Goal: Transaction & Acquisition: Purchase product/service

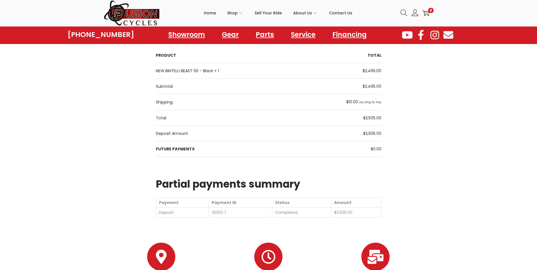
scroll to position [66, 0]
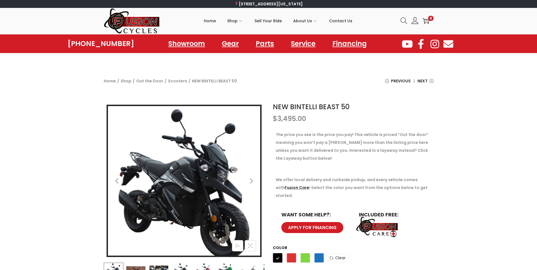
drag, startPoint x: 383, startPoint y: 144, endPoint x: 377, endPoint y: 146, distance: 6.9
drag, startPoint x: 377, startPoint y: 146, endPoint x: 343, endPoint y: 137, distance: 35.0
click at [343, 137] on p "The price you see is the price you pay! This vehicle is priced “Out the door” m…" at bounding box center [352, 146] width 155 height 32
click at [250, 180] on icon "Next" at bounding box center [251, 181] width 6 height 6
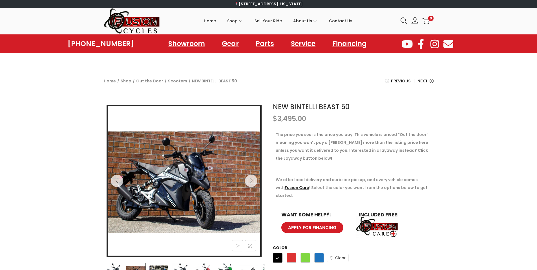
click at [327, 140] on p "The price you see is the price you pay! This vehicle is priced “Out the door” m…" at bounding box center [352, 146] width 155 height 32
click at [255, 181] on button "Next" at bounding box center [251, 180] width 12 height 12
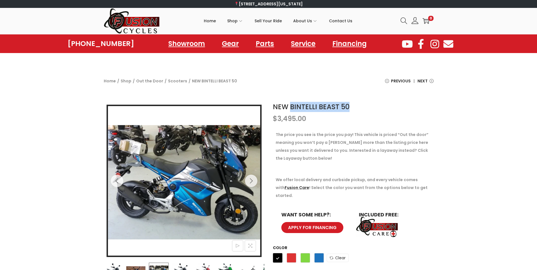
drag, startPoint x: 348, startPoint y: 106, endPoint x: 292, endPoint y: 107, distance: 56.3
click at [292, 107] on h1 "NEW BINTELLI BEAST 50" at bounding box center [353, 107] width 161 height 10
copy link "BINTELLI BEAST 50"
click at [381, 139] on p "The price you see is the price you pay! This vehicle is priced “Out the door” m…" at bounding box center [352, 146] width 155 height 32
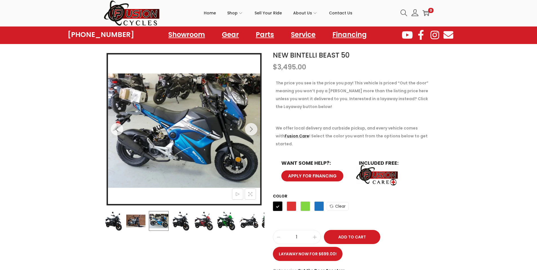
scroll to position [56, 0]
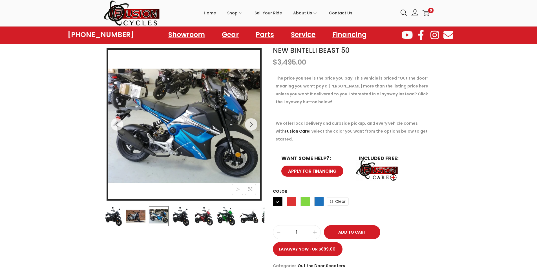
drag, startPoint x: 461, startPoint y: 140, endPoint x: 450, endPoint y: 134, distance: 13.1
drag, startPoint x: 450, startPoint y: 134, endPoint x: 463, endPoint y: 149, distance: 20.0
click at [471, 151] on div "NEW BINTELLI BEAST 50 $ 3,495.00 The price you see is the price you pay! This v…" at bounding box center [268, 161] width 537 height 237
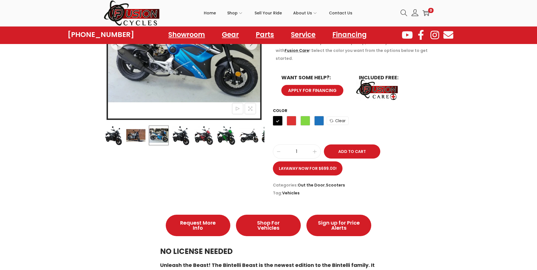
scroll to position [141, 0]
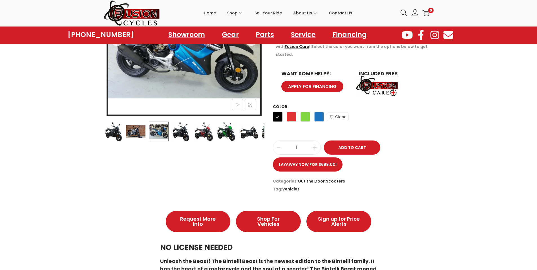
drag, startPoint x: 483, startPoint y: 107, endPoint x: 476, endPoint y: 102, distance: 8.5
drag, startPoint x: 476, startPoint y: 102, endPoint x: 463, endPoint y: 88, distance: 19.5
click at [463, 88] on div "NEW BINTELLI BEAST 50 $ 3,495.00 The price you see is the price you pay! This v…" at bounding box center [268, 76] width 537 height 237
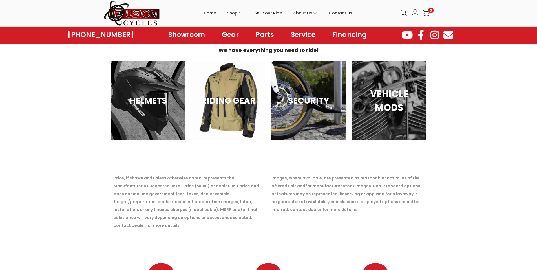
scroll to position [761, 0]
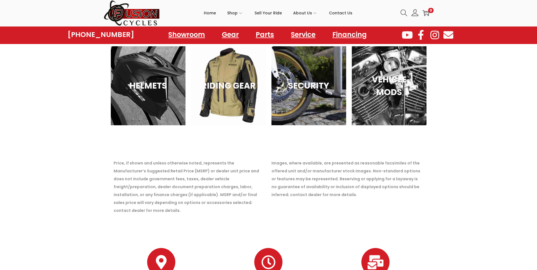
drag, startPoint x: 235, startPoint y: 165, endPoint x: 227, endPoint y: 163, distance: 7.8
drag, startPoint x: 227, startPoint y: 163, endPoint x: 195, endPoint y: 158, distance: 32.7
click at [195, 159] on p "Price, if shown and unless otherwise noted, represents the Manufacturer’s Sugge…" at bounding box center [190, 186] width 152 height 55
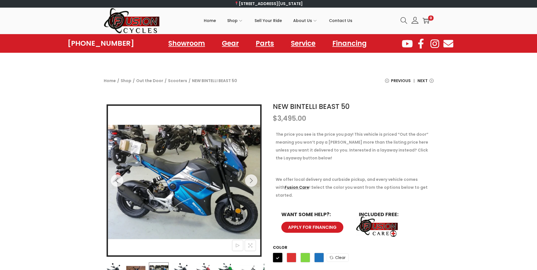
scroll to position [0, 0]
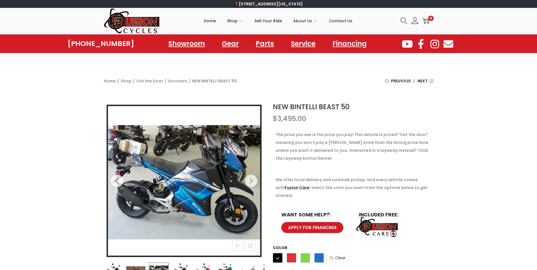
drag, startPoint x: 83, startPoint y: 164, endPoint x: 81, endPoint y: 152, distance: 11.9
drag, startPoint x: 81, startPoint y: 152, endPoint x: 74, endPoint y: 132, distance: 20.8
click at [74, 132] on div "NEW BINTELLI BEAST 50 $ 3,495.00 The price you see is the price you pay! This v…" at bounding box center [268, 217] width 537 height 237
click at [254, 180] on button "Next" at bounding box center [251, 180] width 12 height 12
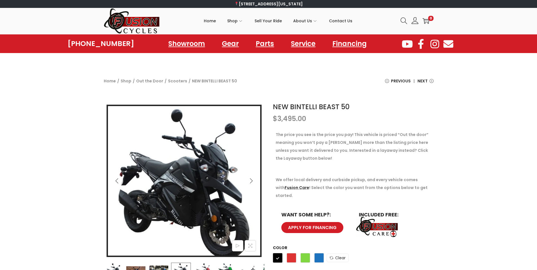
click at [250, 182] on icon "Next" at bounding box center [251, 181] width 6 height 6
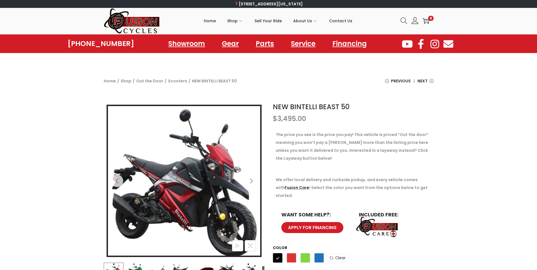
click at [250, 182] on icon "Next" at bounding box center [251, 181] width 6 height 6
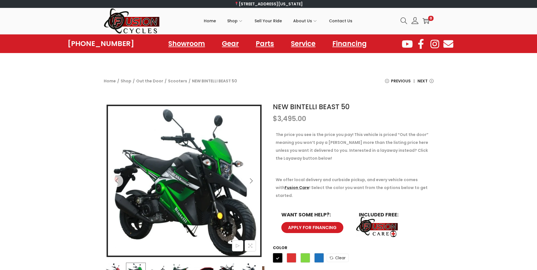
click at [250, 182] on icon "Next" at bounding box center [251, 181] width 6 height 6
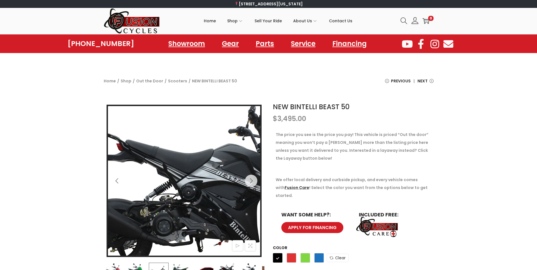
click at [166, 200] on img at bounding box center [198, 175] width 275 height 207
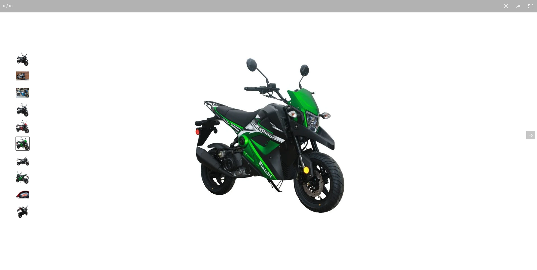
click at [250, 166] on img at bounding box center [268, 135] width 157 height 160
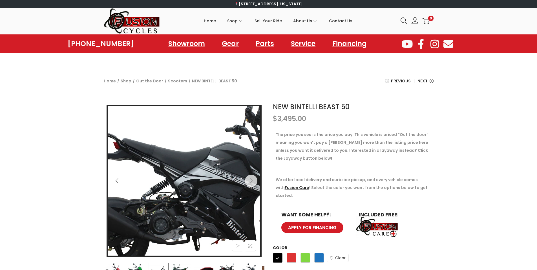
click at [166, 201] on img at bounding box center [195, 174] width 275 height 207
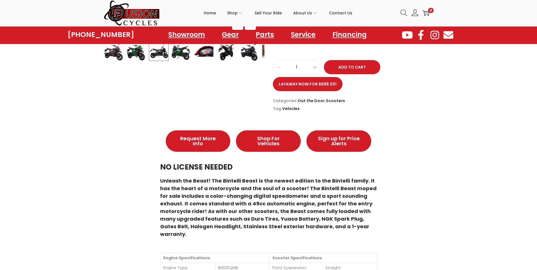
scroll to position [225, 0]
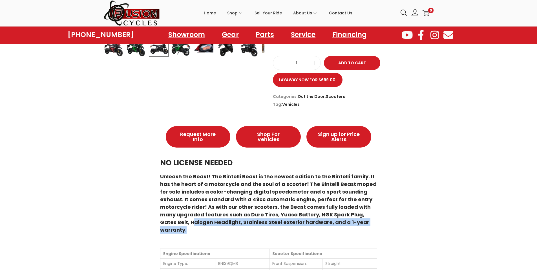
drag, startPoint x: 348, startPoint y: 205, endPoint x: 343, endPoint y: 214, distance: 10.3
click at [343, 214] on h6 "Unleash the Beast! The Bintelli Beast is the newest edition to the Bintelli fam…" at bounding box center [268, 202] width 217 height 61
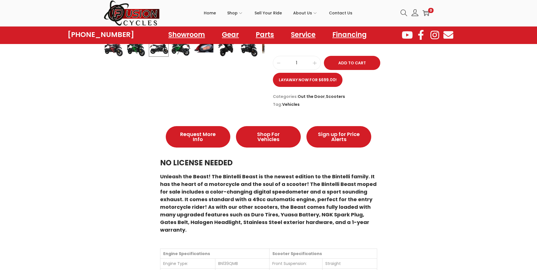
click at [328, 204] on h6 "Unleash the Beast! The Bintelli Beast is the newest edition to the Bintelli fam…" at bounding box center [268, 202] width 217 height 61
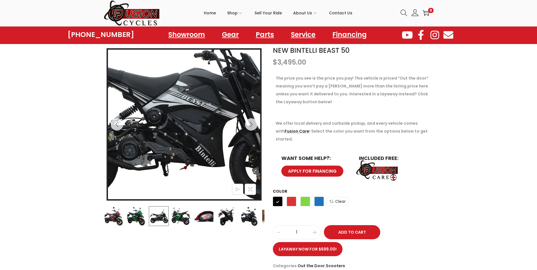
scroll to position [0, 0]
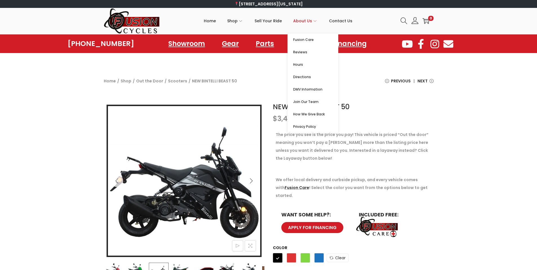
click at [299, 21] on span "About Us" at bounding box center [302, 21] width 19 height 14
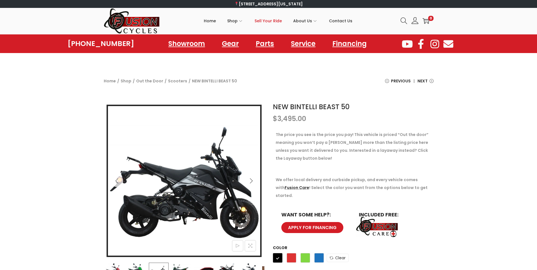
click at [276, 21] on span "Sell Your Ride" at bounding box center [267, 21] width 27 height 14
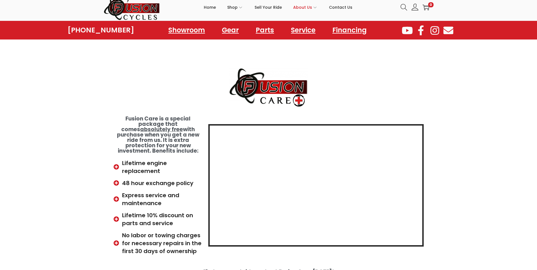
scroll to position [56, 0]
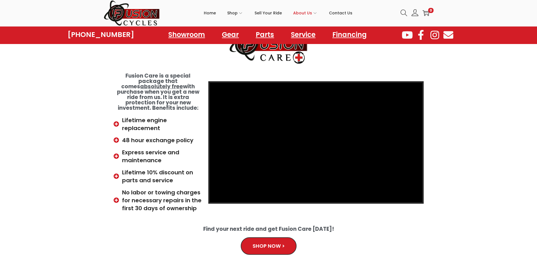
drag, startPoint x: 192, startPoint y: 212, endPoint x: 184, endPoint y: 213, distance: 8.2
drag, startPoint x: 184, startPoint y: 213, endPoint x: 167, endPoint y: 213, distance: 16.9
click at [167, 215] on div at bounding box center [268, 218] width 315 height 6
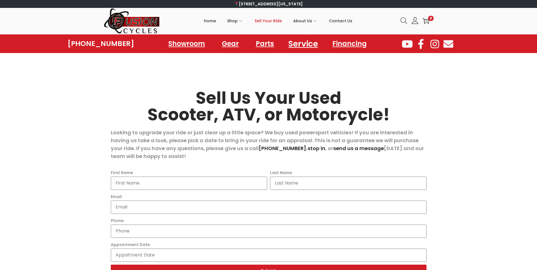
click at [301, 47] on link "Service" at bounding box center [303, 43] width 43 height 15
drag, startPoint x: 469, startPoint y: 92, endPoint x: 467, endPoint y: 88, distance: 4.9
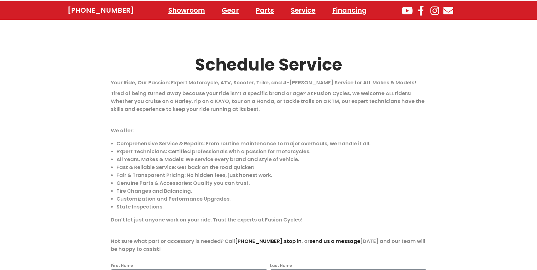
scroll to position [169, 0]
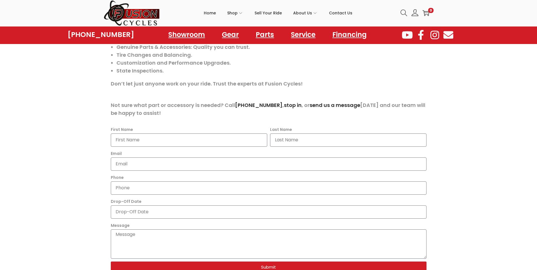
drag, startPoint x: 352, startPoint y: 108, endPoint x: 326, endPoint y: 89, distance: 31.4
drag, startPoint x: 326, startPoint y: 89, endPoint x: 281, endPoint y: 60, distance: 54.1
click at [281, 60] on ul "Comprehensive Service & Repairs: From routine maintenance to major overhauls, w…" at bounding box center [268, 39] width 315 height 71
click at [290, 91] on div "Your Ride, Our Passion: Expert Motorcycle, ATV, Scooter, Trike, and 4-Wheeler S…" at bounding box center [268, 30] width 315 height 174
click at [291, 92] on p at bounding box center [268, 94] width 315 height 8
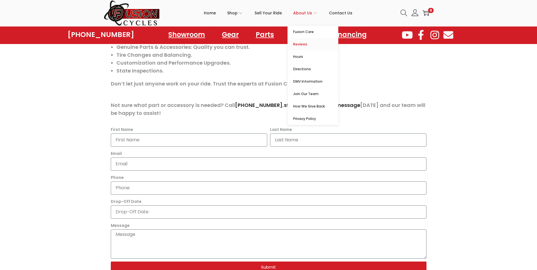
click at [304, 43] on span "Reviews" at bounding box center [315, 44] width 45 height 7
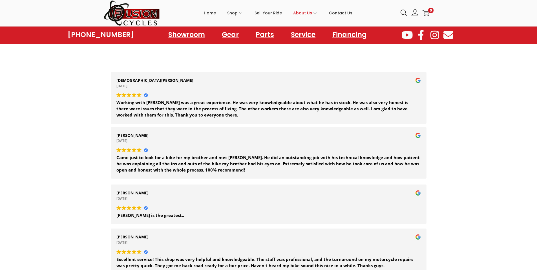
scroll to position [56, 0]
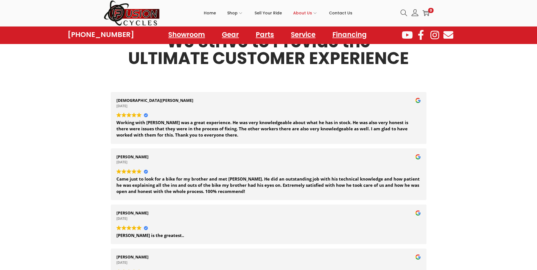
drag, startPoint x: 55, startPoint y: 204, endPoint x: 55, endPoint y: 200, distance: 3.7
drag, startPoint x: 55, startPoint y: 200, endPoint x: 61, endPoint y: 220, distance: 21.0
click at [61, 220] on section "We Strive to Provide the ULTIMATE CUSTOMER EXPERIENCE Christian Cross 2025-08-0…" at bounding box center [268, 195] width 537 height 369
drag, startPoint x: 70, startPoint y: 217, endPoint x: 70, endPoint y: 214, distance: 3.2
drag, startPoint x: 70, startPoint y: 214, endPoint x: 46, endPoint y: 210, distance: 24.4
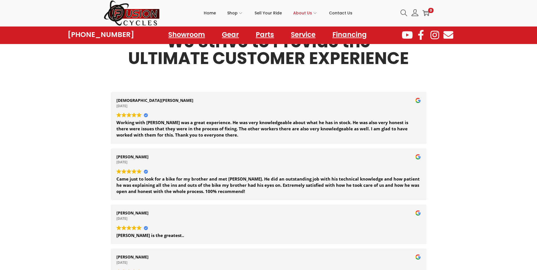
click at [46, 210] on section "We Strive to Provide the ULTIMATE CUSTOMER EXPERIENCE Christian Cross 2025-08-0…" at bounding box center [268, 195] width 537 height 369
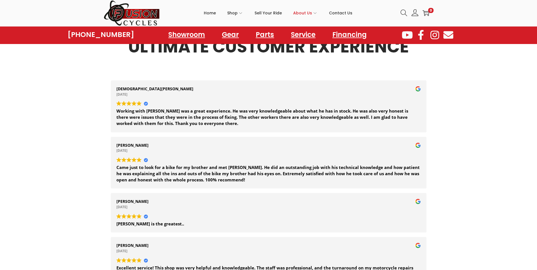
scroll to position [113, 0]
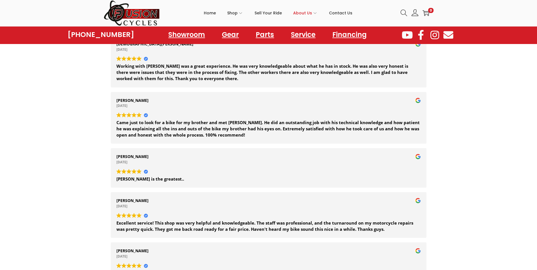
drag, startPoint x: 94, startPoint y: 168, endPoint x: 88, endPoint y: 163, distance: 8.2
drag, startPoint x: 88, startPoint y: 163, endPoint x: 71, endPoint y: 142, distance: 27.2
click at [71, 142] on section "We Strive to Provide the ULTIMATE CUSTOMER EXPERIENCE Christian Cross 2025-08-0…" at bounding box center [268, 138] width 537 height 369
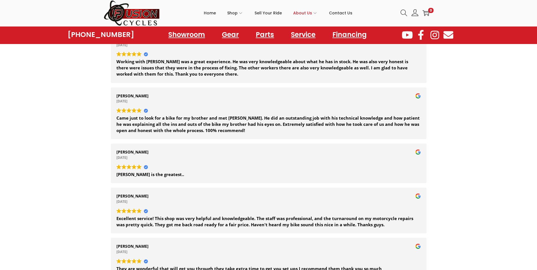
scroll to position [169, 0]
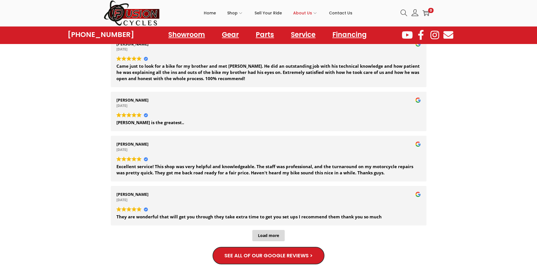
click at [268, 234] on div "Load more" at bounding box center [268, 235] width 32 height 11
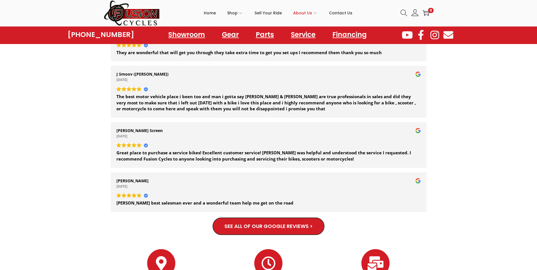
scroll to position [338, 0]
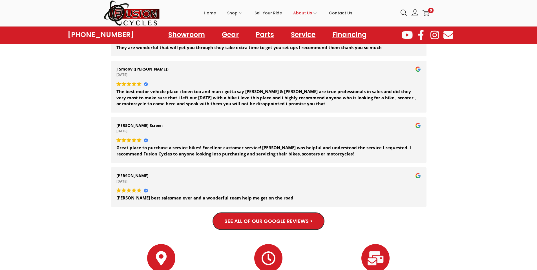
click at [236, 223] on span "SEE ALL OF OUR GOOGLE REVIEWS >" at bounding box center [268, 220] width 88 height 5
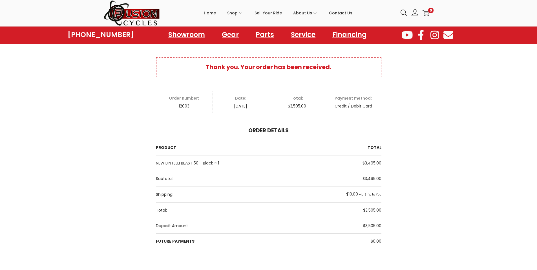
scroll to position [28, 0]
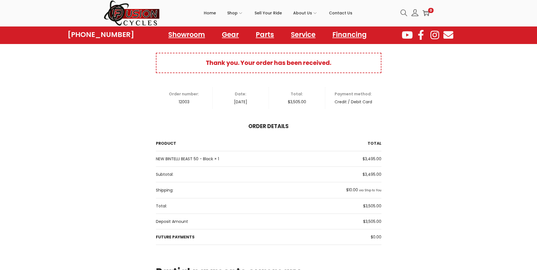
drag, startPoint x: 343, startPoint y: 116, endPoint x: 331, endPoint y: 114, distance: 12.1
drag, startPoint x: 331, startPoint y: 114, endPoint x: 296, endPoint y: 107, distance: 35.6
click at [296, 107] on div "Thank you. Your order has been received. Order number: 12003 Date: [DATE] Total…" at bounding box center [268, 179] width 225 height 252
click at [311, 115] on div "Thank you. Your order has been received. Order number: 12003 Date: [DATE] Total…" at bounding box center [268, 179] width 225 height 252
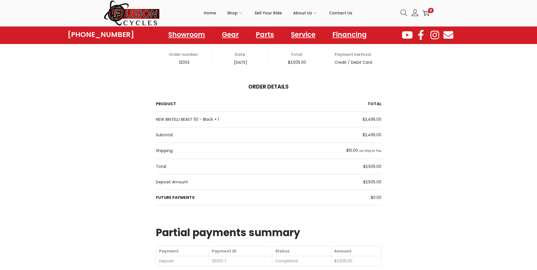
scroll to position [85, 0]
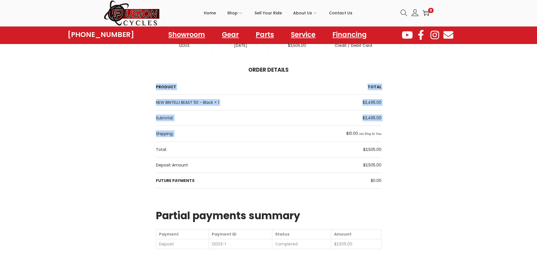
drag, startPoint x: 348, startPoint y: 131, endPoint x: 381, endPoint y: 133, distance: 33.3
click at [381, 133] on div "Thank you. Your order has been received. Order number: 12003 Date: [DATE] Total…" at bounding box center [269, 122] width 330 height 252
click at [382, 133] on div "Thank you. Your order has been received. Order number: 12003 Date: [DATE] Total…" at bounding box center [269, 122] width 330 height 252
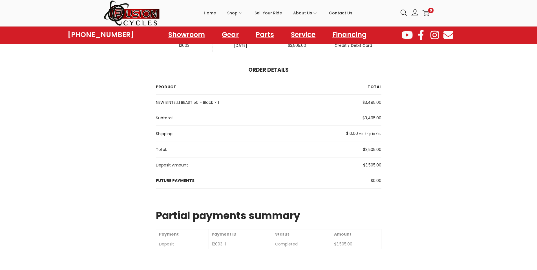
drag, startPoint x: 441, startPoint y: 117, endPoint x: 434, endPoint y: 107, distance: 11.7
drag, startPoint x: 434, startPoint y: 107, endPoint x: 420, endPoint y: 97, distance: 17.7
click at [420, 97] on div "Thank you. Your order has been received. Order number: 12003 Date: [DATE] Total…" at bounding box center [269, 122] width 330 height 252
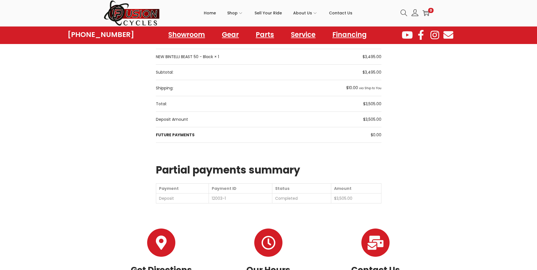
scroll to position [141, 0]
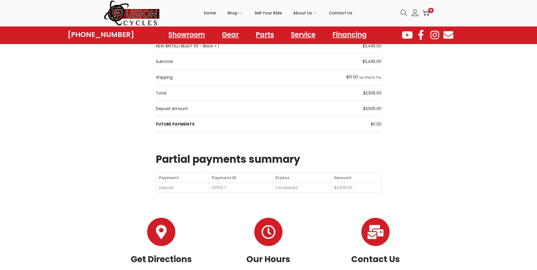
drag, startPoint x: 485, startPoint y: 123, endPoint x: 467, endPoint y: 116, distance: 19.1
drag, startPoint x: 467, startPoint y: 116, endPoint x: 431, endPoint y: 105, distance: 38.1
click at [431, 105] on div "Thank you. Your order has been received. Order number: 12003 Date: [DATE] Total…" at bounding box center [269, 66] width 330 height 252
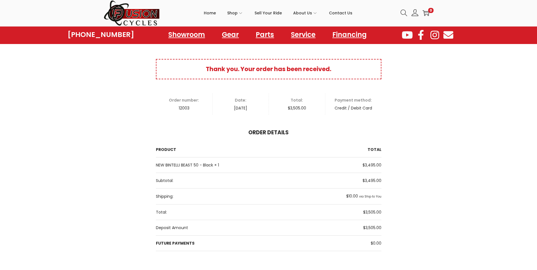
scroll to position [9, 0]
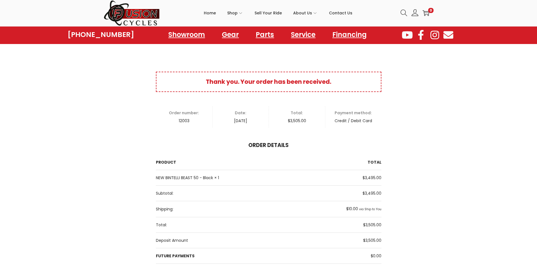
drag, startPoint x: 462, startPoint y: 132, endPoint x: 444, endPoint y: 139, distance: 19.8
drag, startPoint x: 444, startPoint y: 139, endPoint x: 421, endPoint y: 143, distance: 23.1
click at [423, 144] on div "Thank you. Your order has been received. Order number: 12003 Date: [DATE] Total…" at bounding box center [269, 198] width 330 height 252
drag, startPoint x: 500, startPoint y: 87, endPoint x: 437, endPoint y: 56, distance: 69.5
click at [437, 56] on div "20% OFF ALL SCOOTERS AND ATVS THIS WEEKEND ONLY! Click here to get started 20% …" at bounding box center [268, 51] width 537 height 14
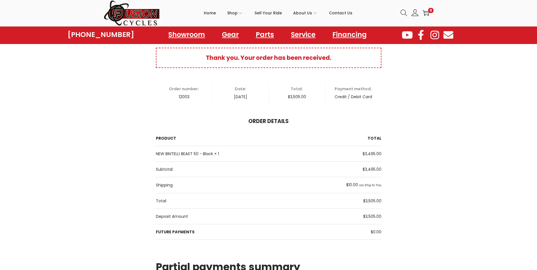
scroll to position [37, 0]
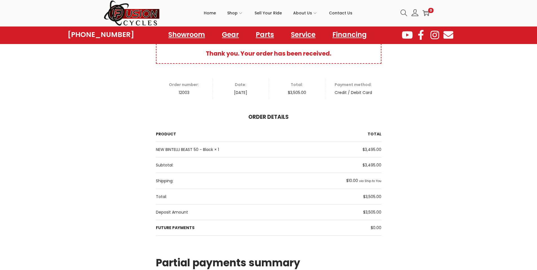
drag, startPoint x: 469, startPoint y: 95, endPoint x: 460, endPoint y: 92, distance: 9.6
drag, startPoint x: 460, startPoint y: 92, endPoint x: 445, endPoint y: 75, distance: 22.6
click at [445, 75] on div "Thank you. Your order has been received. Order number: 12003 Date: [DATE] Total…" at bounding box center [268, 169] width 537 height 252
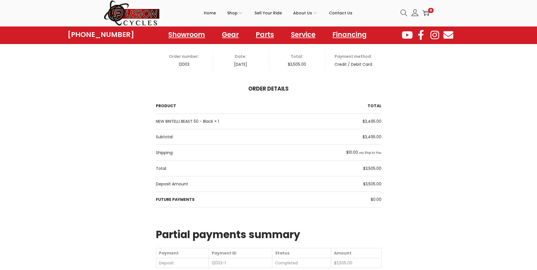
scroll to position [94, 0]
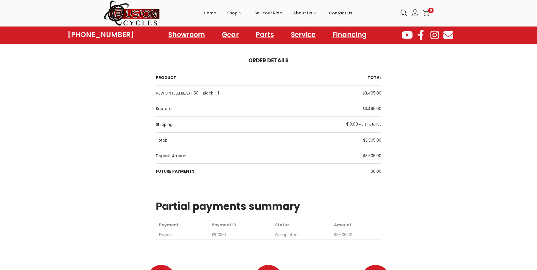
drag, startPoint x: 472, startPoint y: 92, endPoint x: 481, endPoint y: 81, distance: 13.2
click at [481, 81] on div "Thank you. Your order has been received. Order number: 12003 Date: [DATE] Total…" at bounding box center [268, 113] width 537 height 252
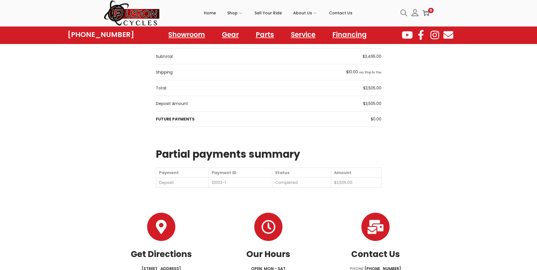
scroll to position [150, 0]
